Goal: Download file/media

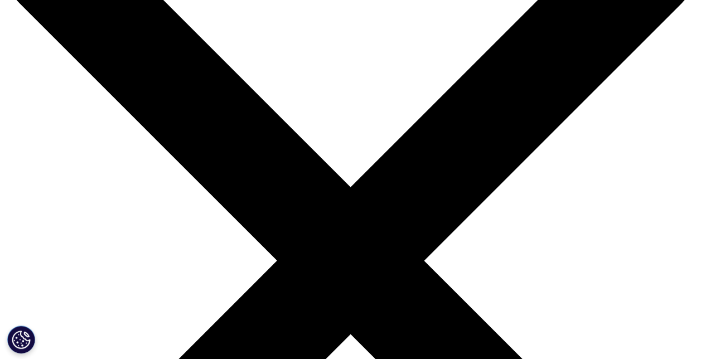
scroll to position [112, 0]
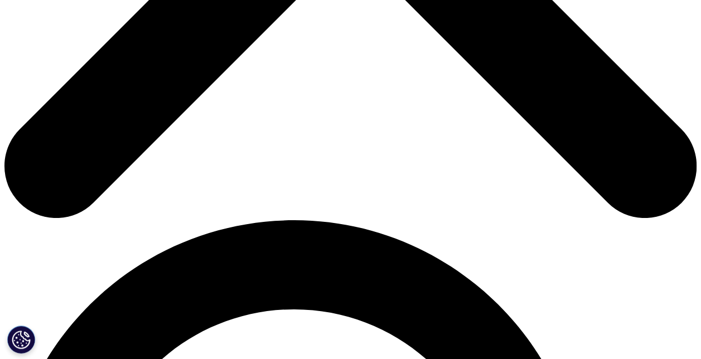
scroll to position [558, 0]
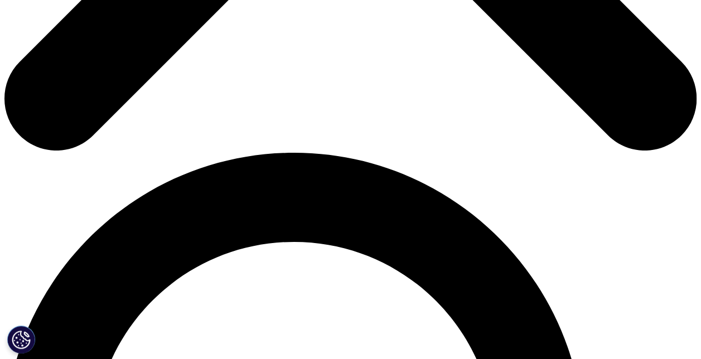
type input "irem"
type input "tuna"
type input "[EMAIL_ADDRESS][DOMAIN_NAME]"
type input "[PERSON_NAME] [PERSON_NAME] International"
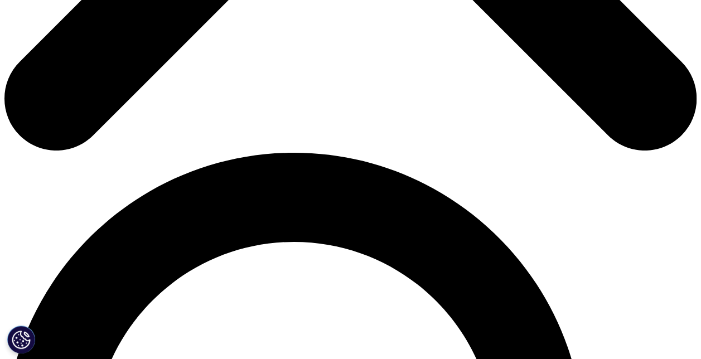
type input "intern"
select select "Turkey"
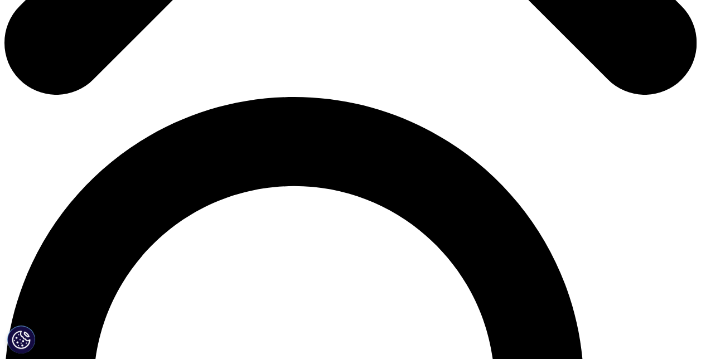
scroll to position [669, 0]
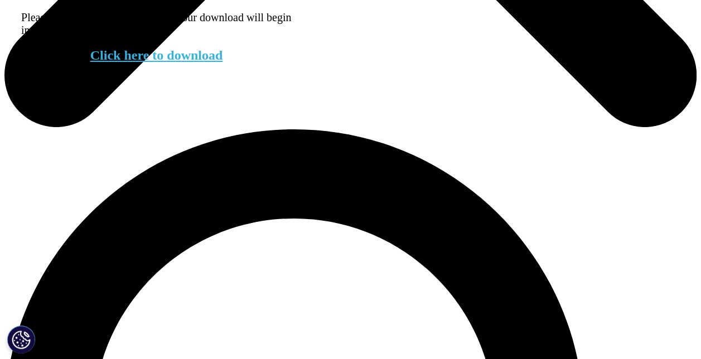
scroll to position [566, 0]
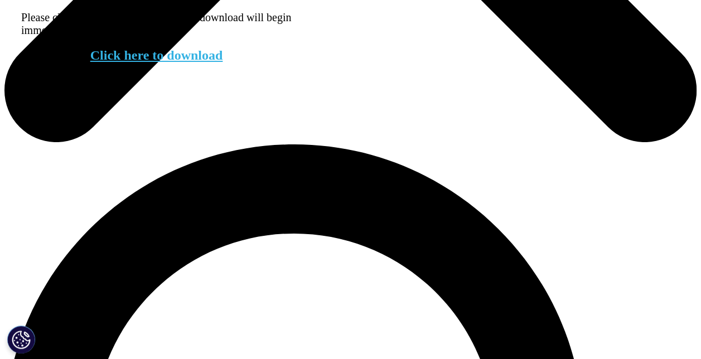
click at [123, 62] on link "Click here to download" at bounding box center [156, 55] width 133 height 15
